Goal: Information Seeking & Learning: Check status

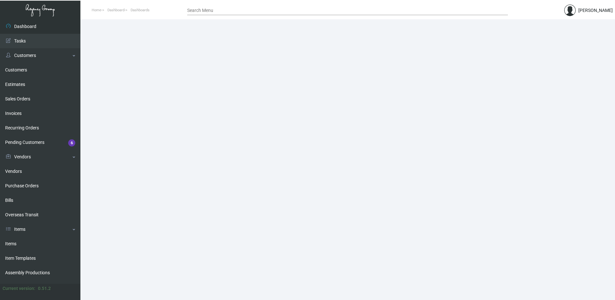
drag, startPoint x: 17, startPoint y: 239, endPoint x: 131, endPoint y: 215, distance: 116.4
click at [17, 239] on link "Items" at bounding box center [40, 243] width 80 height 14
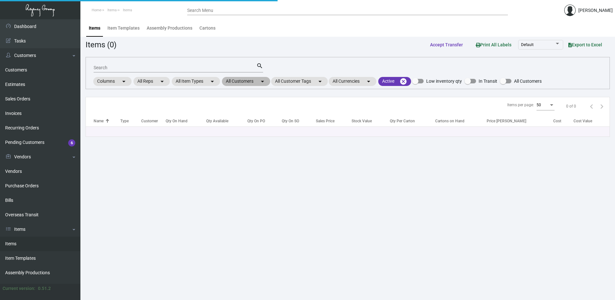
click at [249, 84] on mat-chip "All Customers arrow_drop_down" at bounding box center [246, 81] width 48 height 9
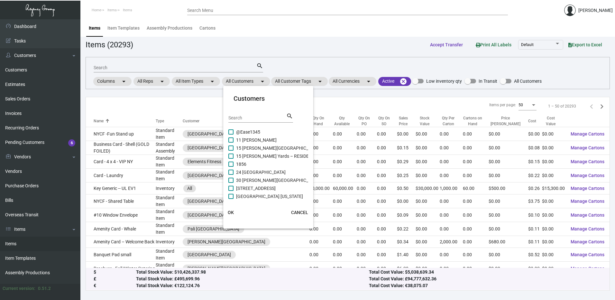
click at [244, 117] on input "Search" at bounding box center [257, 117] width 58 height 5
type input "proper"
click at [232, 171] on span at bounding box center [230, 170] width 5 height 5
click at [231, 173] on input "Proper Hospitality" at bounding box center [230, 173] width 0 height 0
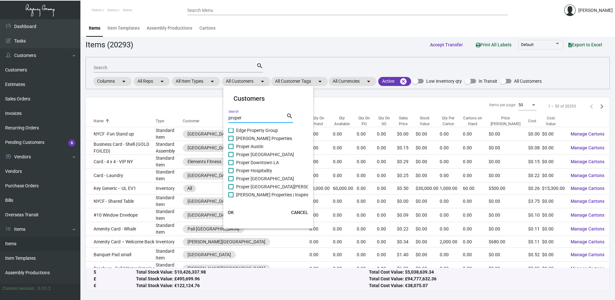
checkbox input "true"
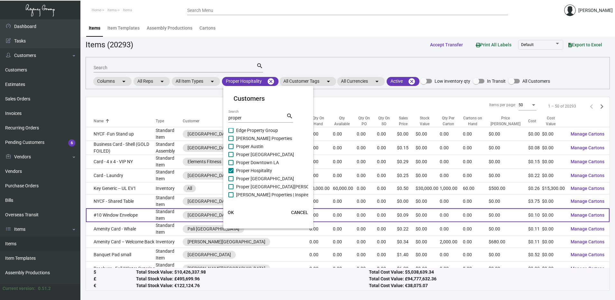
click at [231, 213] on span "OK" at bounding box center [231, 212] width 6 height 5
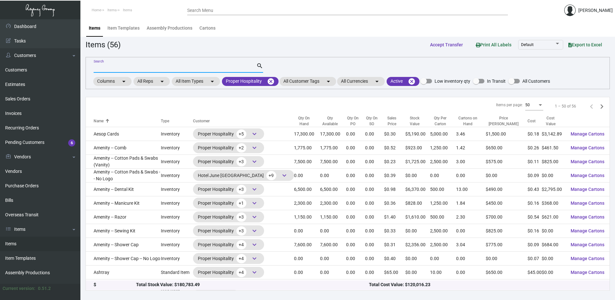
click at [144, 67] on input "Search" at bounding box center [175, 67] width 163 height 5
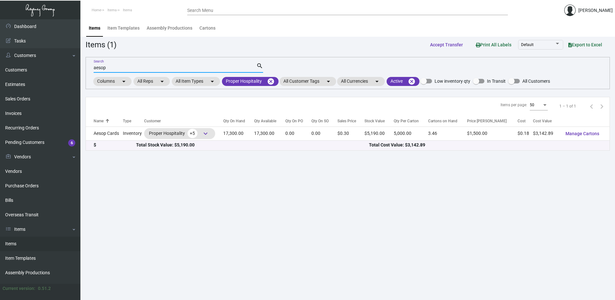
type input "aesop"
click at [271, 81] on mat-icon "cancel" at bounding box center [271, 81] width 8 height 8
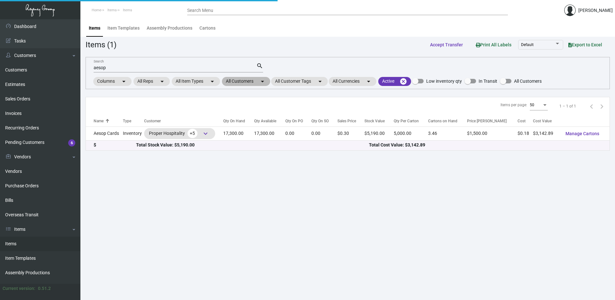
click at [250, 82] on mat-chip "All Customers arrow_drop_down" at bounding box center [246, 81] width 48 height 9
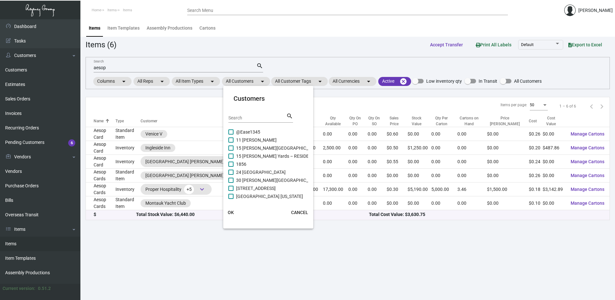
click at [247, 115] on input "Search" at bounding box center [257, 117] width 58 height 5
click at [248, 118] on input "Search" at bounding box center [257, 117] width 58 height 5
paste input "Petite Auberge"
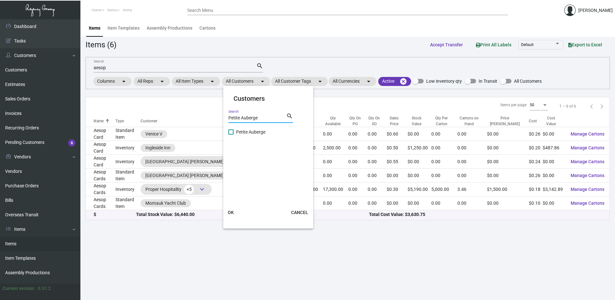
type input "Petite Auberge"
click at [233, 132] on span at bounding box center [230, 131] width 5 height 5
click at [231, 134] on input "Petite Auberge" at bounding box center [230, 134] width 0 height 0
checkbox input "true"
drag, startPoint x: 230, startPoint y: 212, endPoint x: 237, endPoint y: 203, distance: 11.1
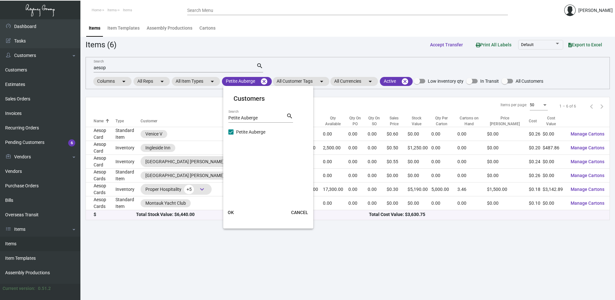
click at [231, 212] on span "OK" at bounding box center [231, 212] width 6 height 5
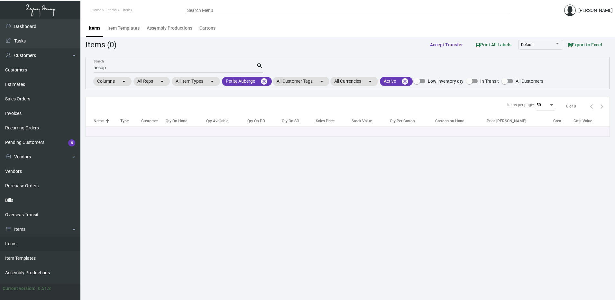
click at [101, 69] on input "aesop" at bounding box center [175, 67] width 163 height 5
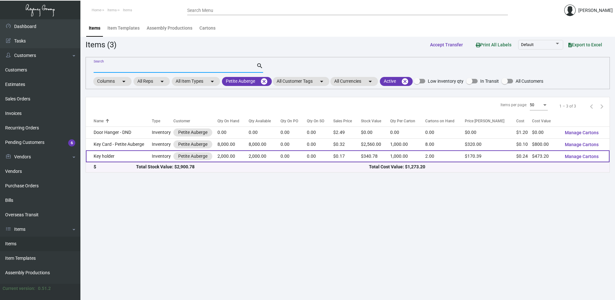
click at [134, 156] on td "Key holder" at bounding box center [119, 156] width 66 height 12
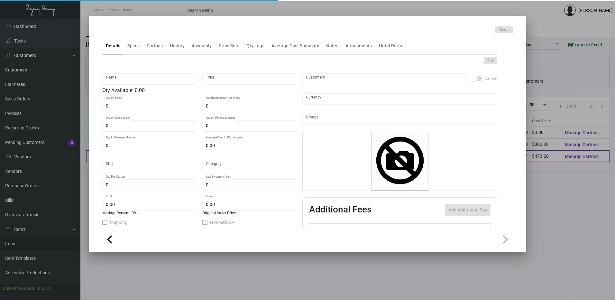
type input "Key holder"
type input "Inventory"
type input "2,000"
type input "$ 0.2366"
type input "Standard"
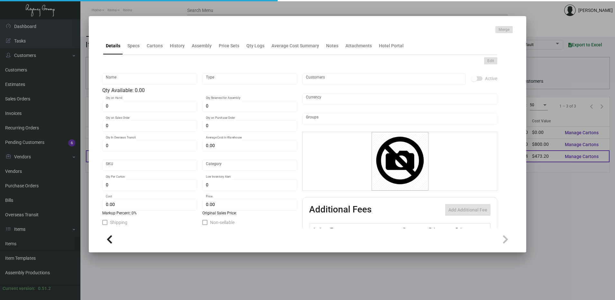
type input "1,000"
type input "$ 0.2366"
type input "$ 0.17039"
checkbox input "true"
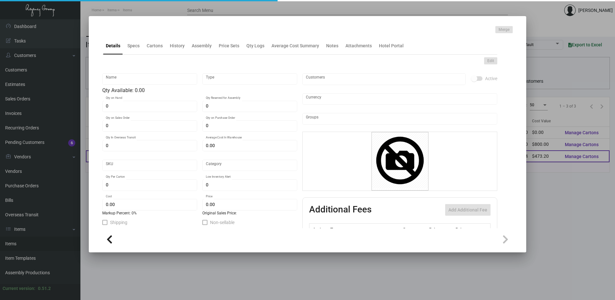
type input "United States Dollar $"
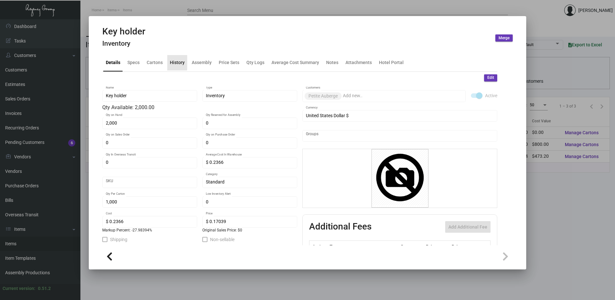
click at [169, 62] on div "History" at bounding box center [177, 62] width 20 height 15
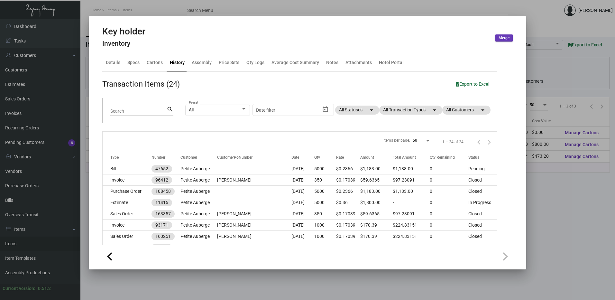
click at [167, 9] on div at bounding box center [307, 150] width 615 height 300
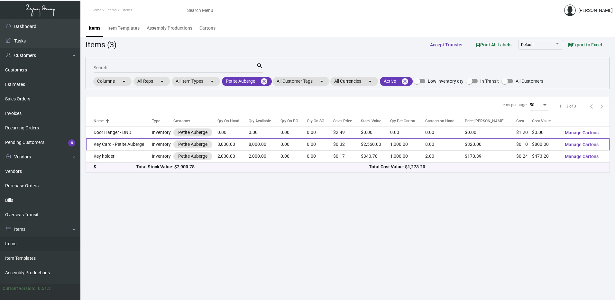
click at [129, 145] on td "Key Card - Petite Auberge" at bounding box center [119, 144] width 66 height 12
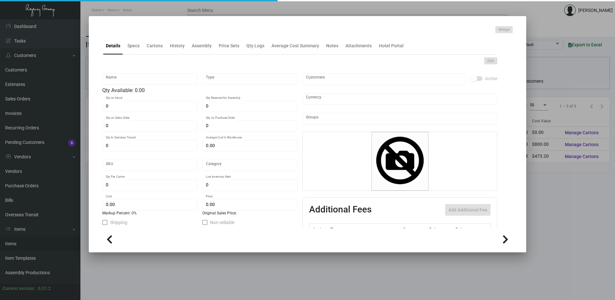
type input "Key Card - Petite Auberge"
type input "Inventory"
type input "8,000"
type input "1,000"
type input "$ 0.10"
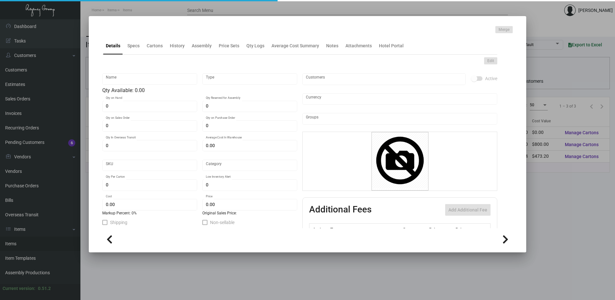
type input "Overseas"
type input "1,000"
type input "$ 0.10"
type input "$ 0.32"
checkbox input "true"
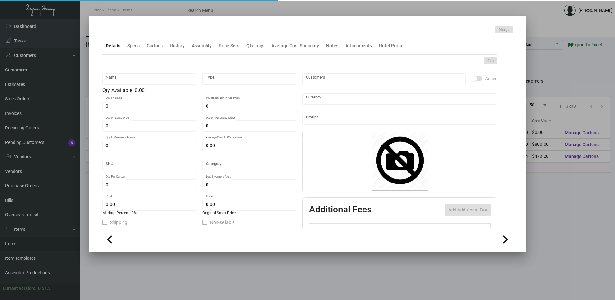
checkbox input "true"
type input "United States Dollar $"
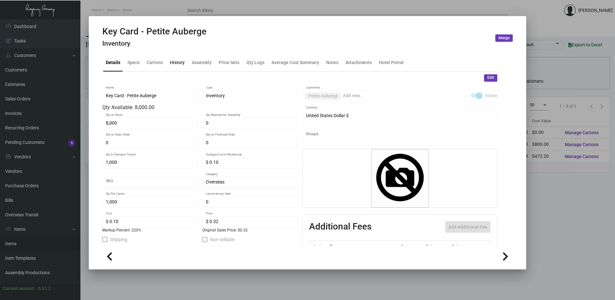
click at [177, 67] on div "History" at bounding box center [177, 62] width 20 height 15
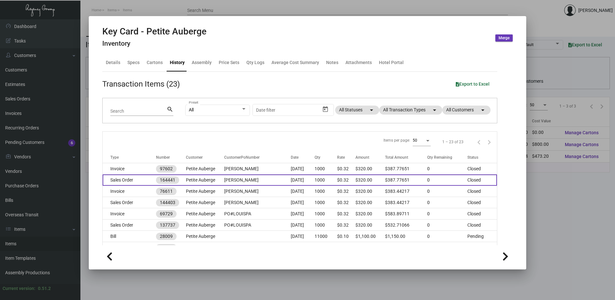
click at [128, 183] on td "Sales Order" at bounding box center [129, 179] width 53 height 11
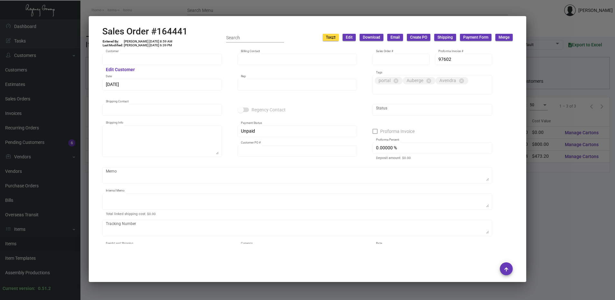
type input "Petite Auberge"
type input "[PERSON_NAME]"
type input "164441"
type input "[DATE]"
type input "[PERSON_NAME]"
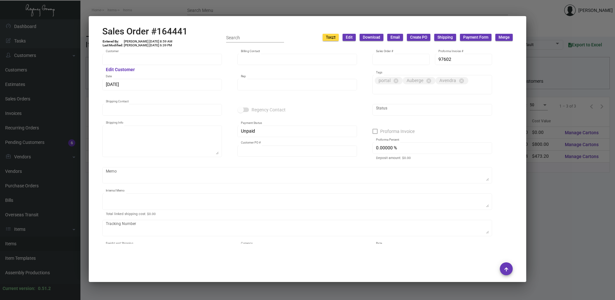
type input "[PERSON_NAME]"
type textarea "Petite Auberge - [PERSON_NAME] [STREET_ADDRESS][PERSON_NAME]"
type input "[PERSON_NAME]"
type textarea "$8.35"
type input "United States Dollar $"
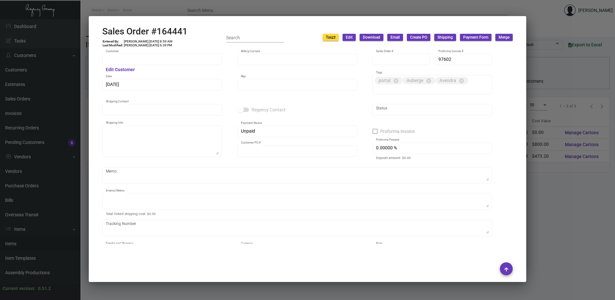
type input "$ 36.97"
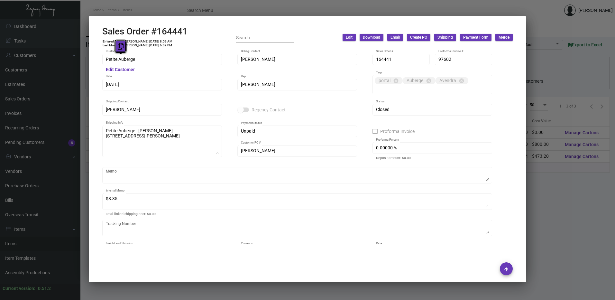
drag, startPoint x: 122, startPoint y: 59, endPoint x: 122, endPoint y: 50, distance: 10.0
click at [122, 50] on icon at bounding box center [121, 46] width 6 height 7
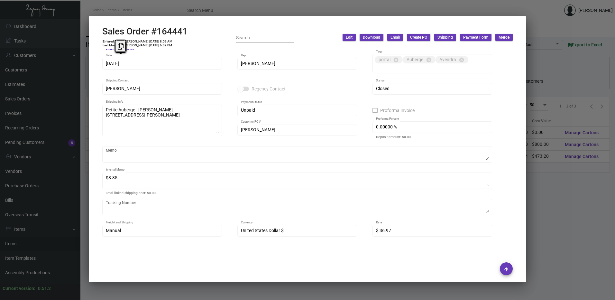
scroll to position [32, 0]
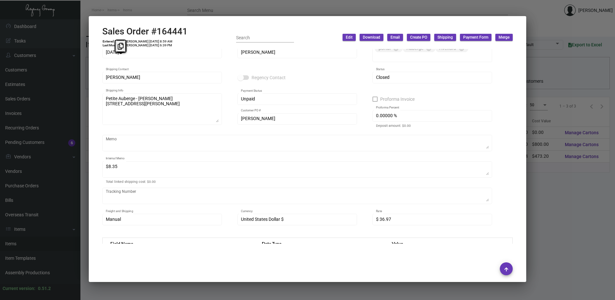
click at [227, 5] on div at bounding box center [307, 150] width 615 height 300
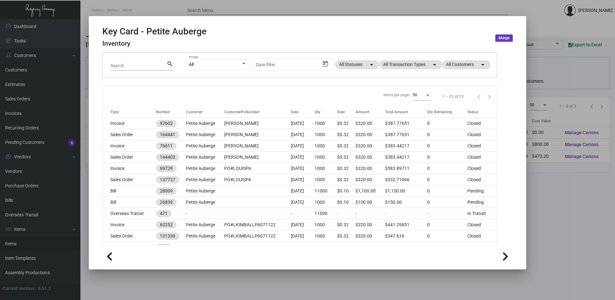
scroll to position [0, 0]
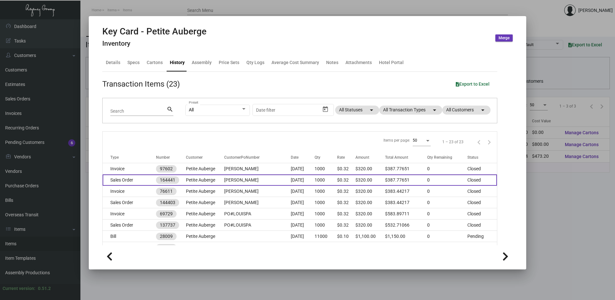
click at [129, 183] on td "Sales Order" at bounding box center [129, 179] width 53 height 11
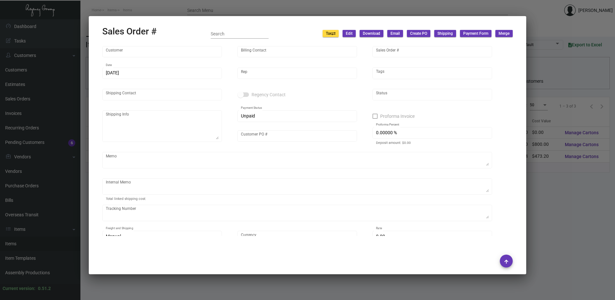
type input "Petite Auberge"
type input "[PERSON_NAME]"
type input "164441"
type input "[DATE]"
type input "[PERSON_NAME]"
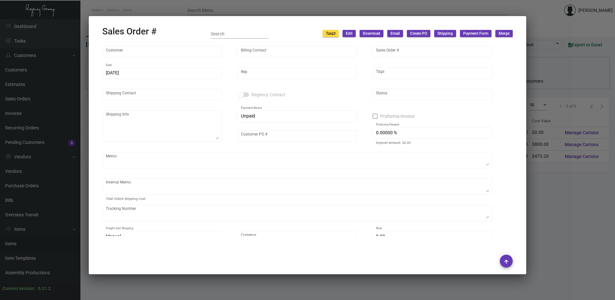
type input "[PERSON_NAME]"
type textarea "Petite Auberge - [PERSON_NAME] [STREET_ADDRESS][PERSON_NAME]"
type input "[PERSON_NAME]"
type textarea "$8.35"
type input "United States Dollar $"
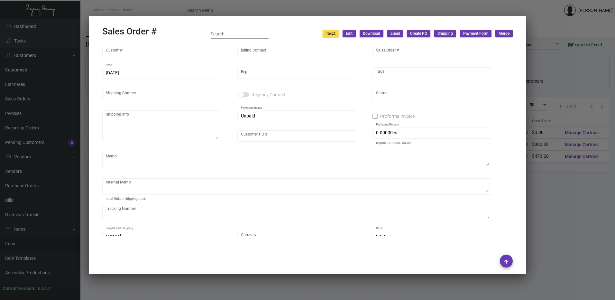
type input "$ 36.97"
